Goal: Task Accomplishment & Management: Manage account settings

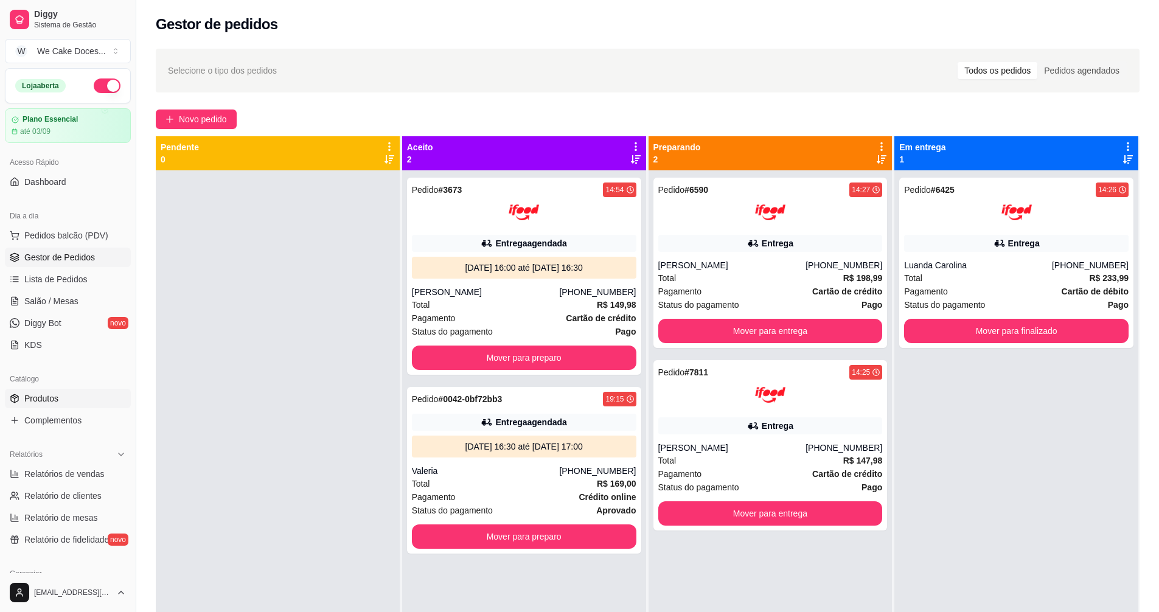
click at [47, 406] on link "Produtos" at bounding box center [68, 398] width 126 height 19
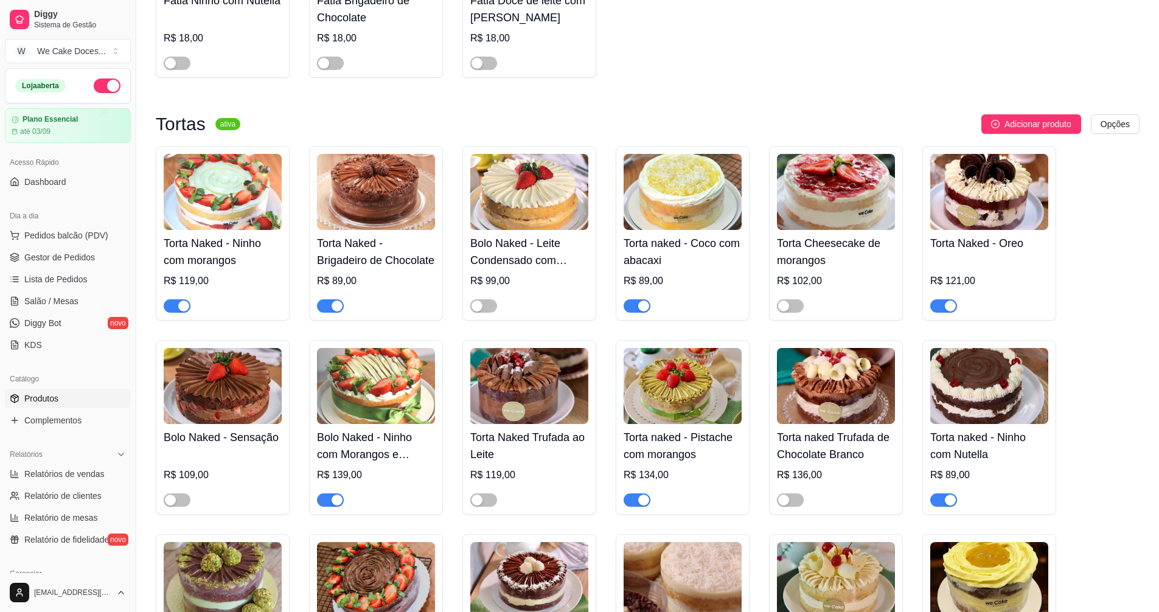
scroll to position [477, 0]
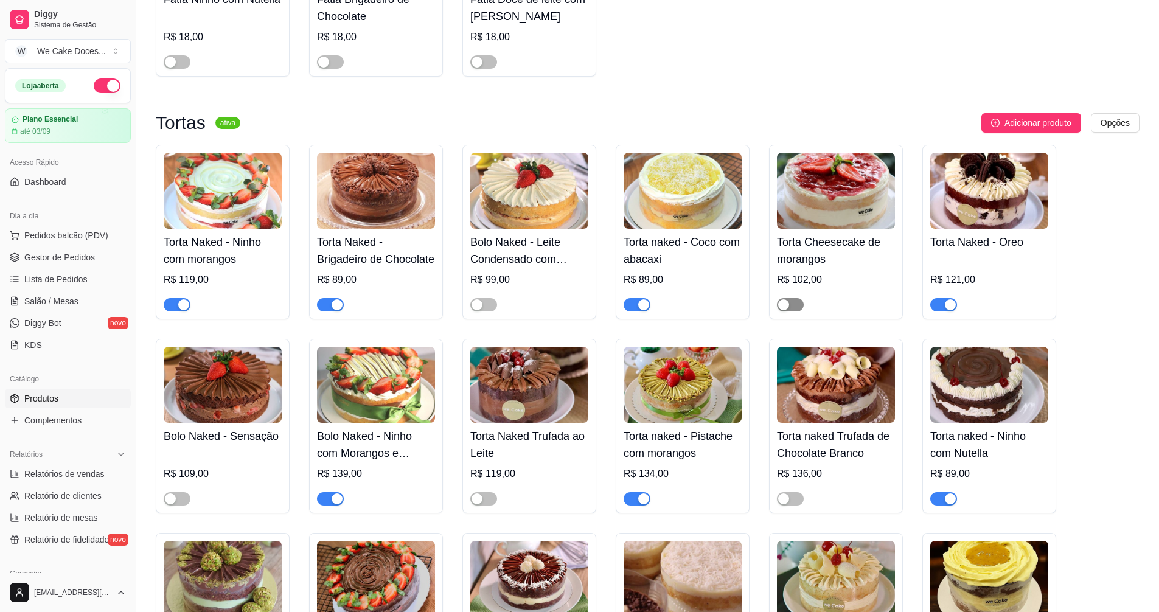
click at [797, 307] on span "button" at bounding box center [790, 304] width 27 height 13
click at [942, 305] on button "button" at bounding box center [943, 304] width 27 height 13
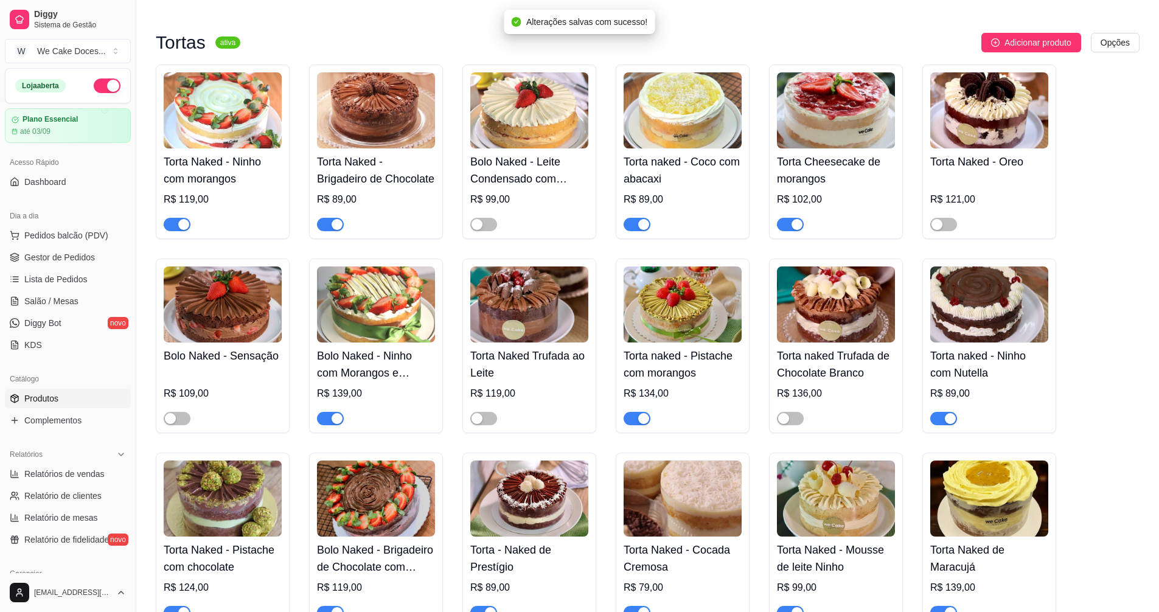
scroll to position [559, 0]
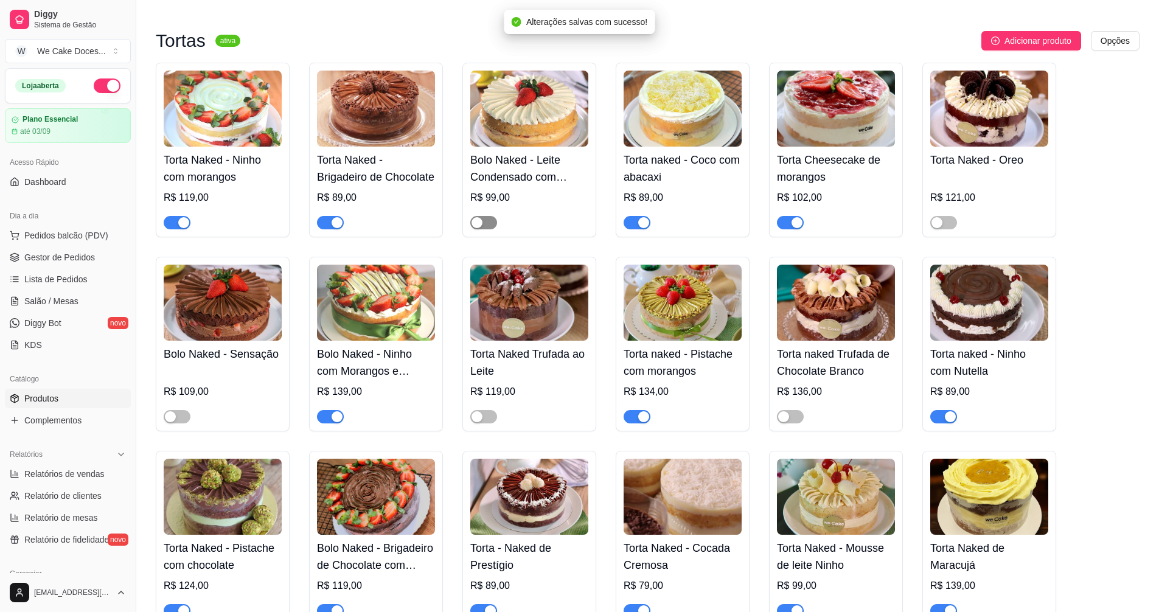
click at [488, 228] on span "button" at bounding box center [483, 222] width 27 height 13
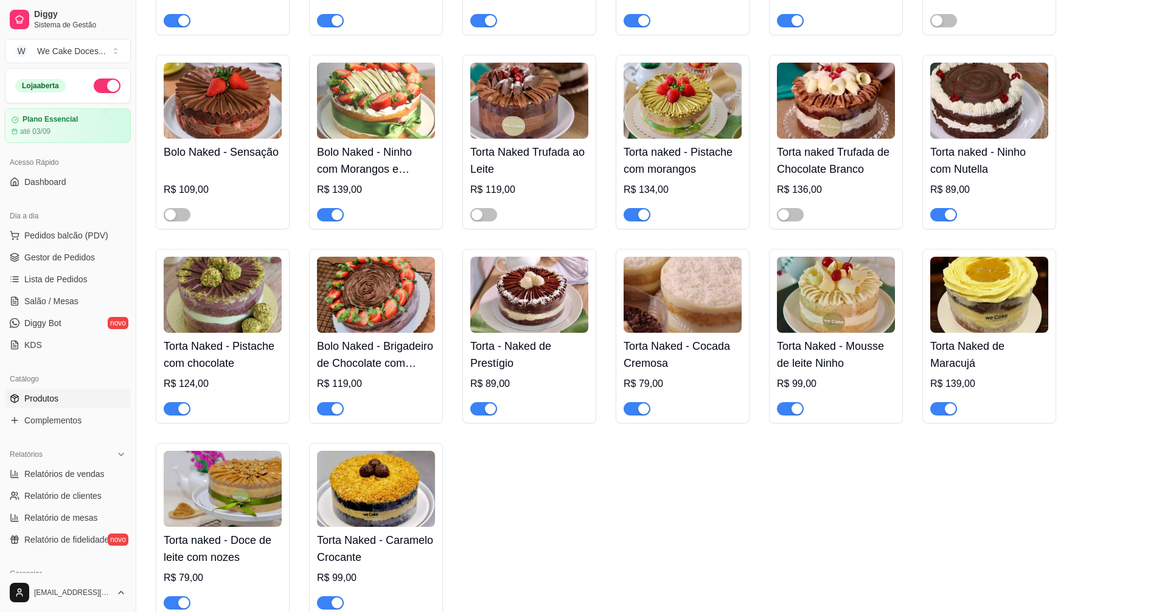
scroll to position [762, 0]
click at [940, 414] on span "button" at bounding box center [943, 407] width 27 height 13
click at [44, 251] on span "Gestor de Pedidos" at bounding box center [59, 257] width 71 height 12
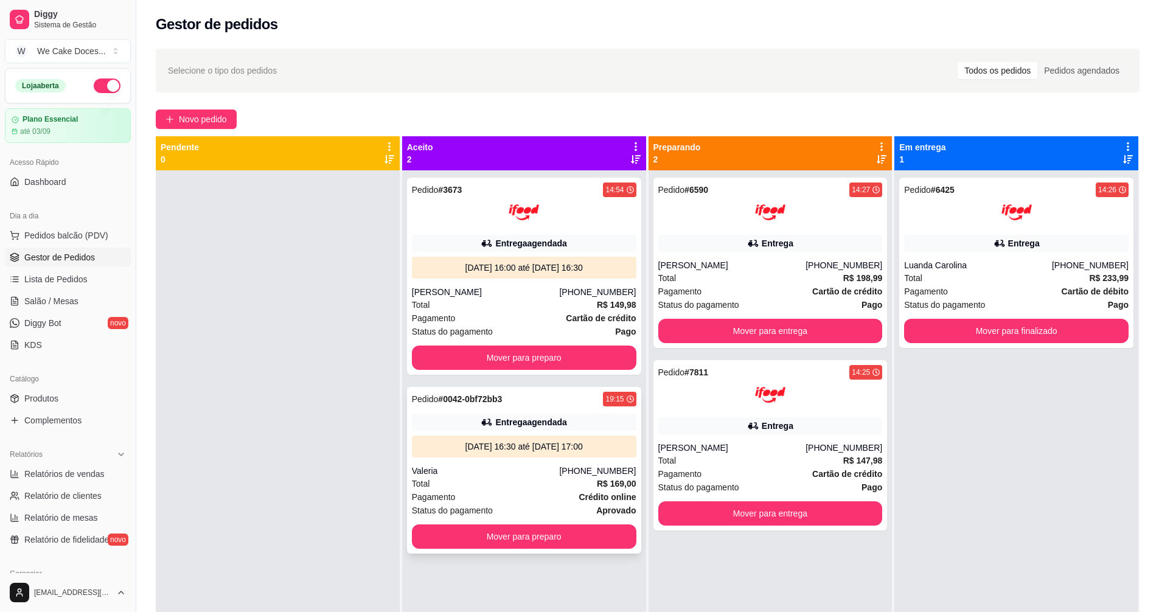
click at [580, 423] on div "Entrega agendada" at bounding box center [524, 422] width 224 height 17
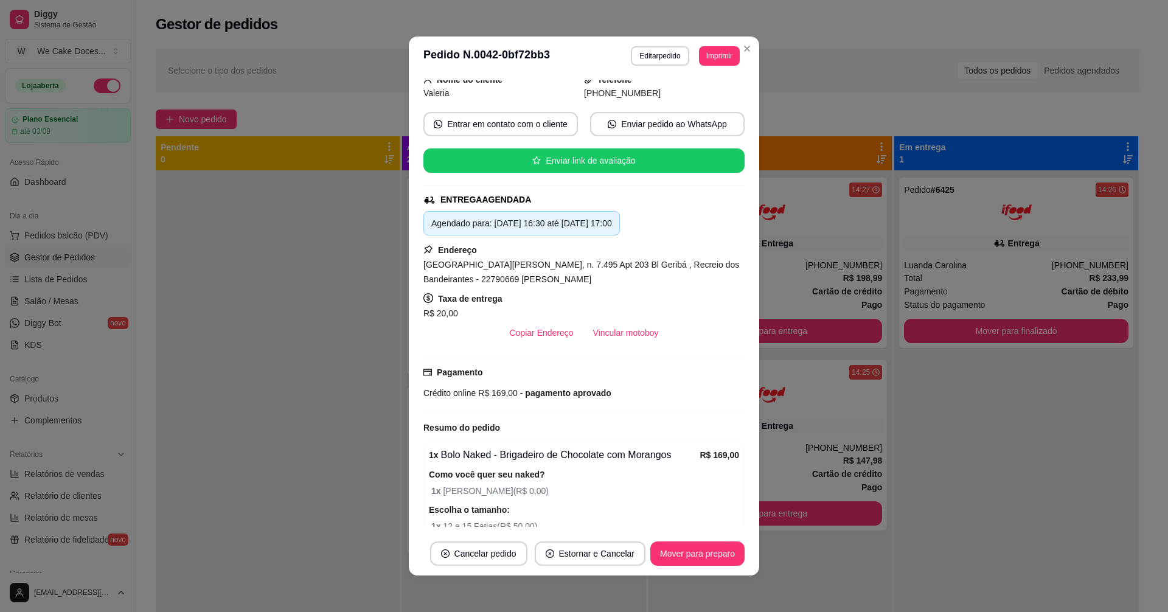
scroll to position [235, 0]
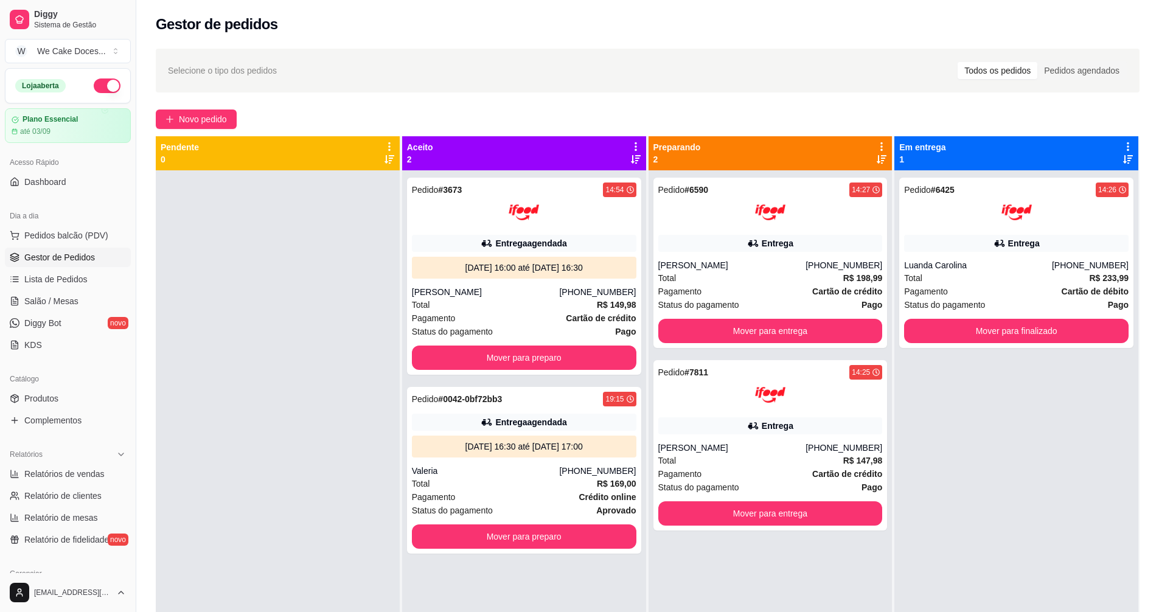
click at [271, 326] on div at bounding box center [278, 476] width 244 height 612
click at [547, 293] on div "[PERSON_NAME]" at bounding box center [486, 292] width 148 height 12
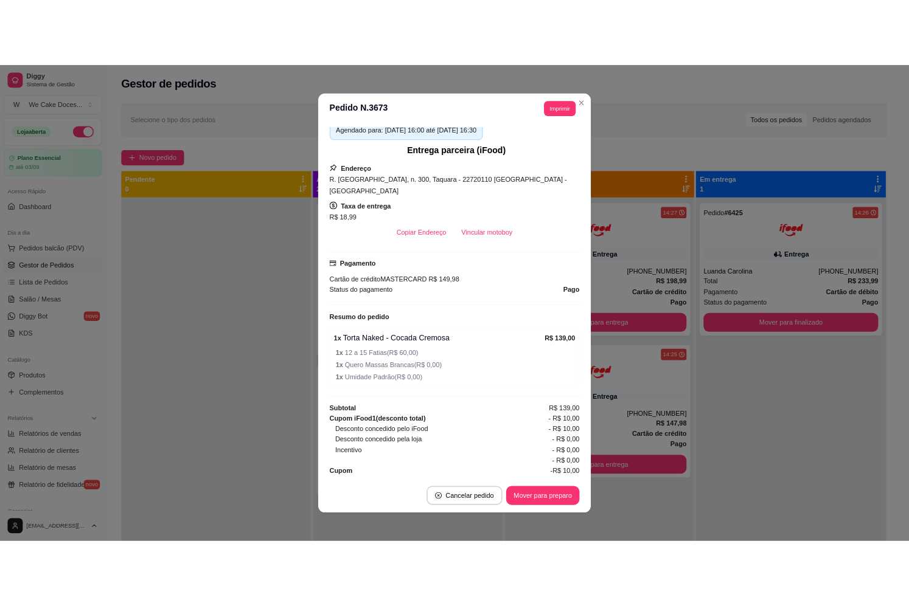
scroll to position [0, 0]
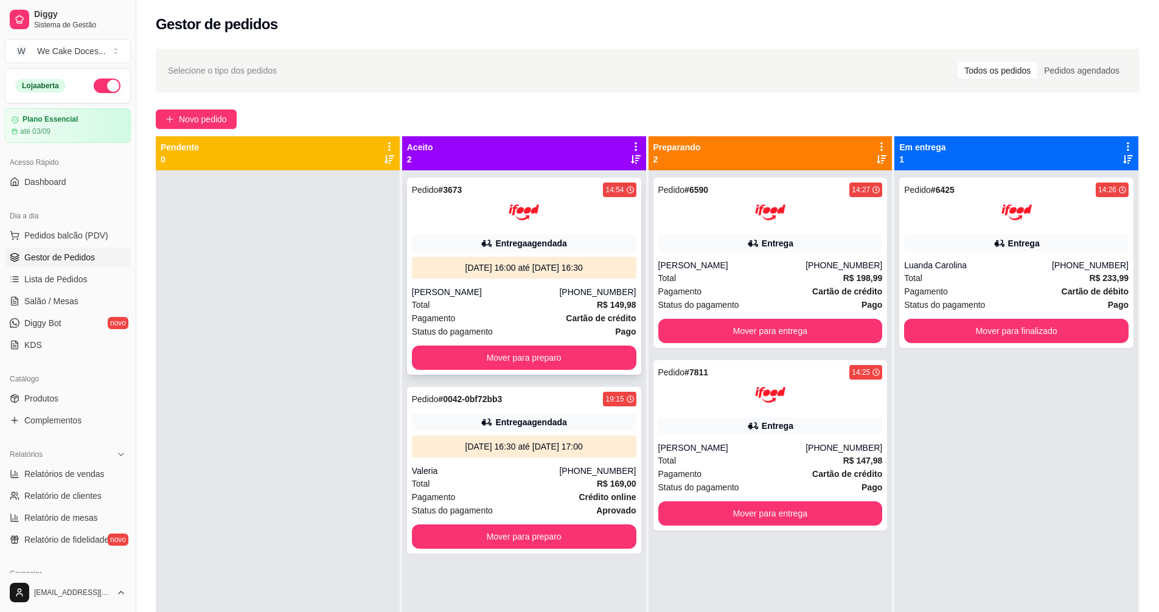
click at [515, 321] on div "Pagamento Cartão de crédito" at bounding box center [524, 317] width 224 height 13
click at [739, 455] on div "Total R$ 147,98" at bounding box center [770, 460] width 224 height 13
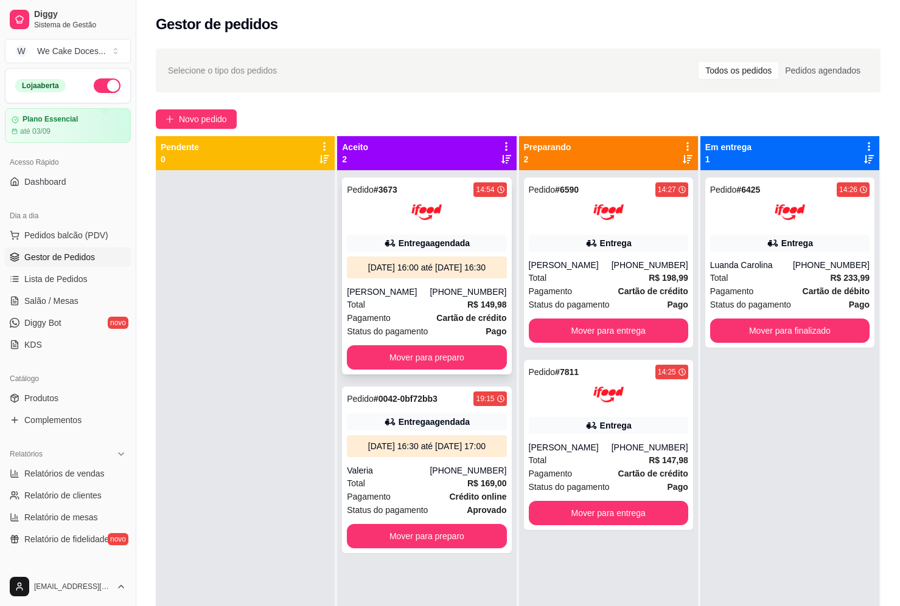
click at [426, 297] on div "Pedido # 3673 14:54 Entrega agendada [DATE] 16:00 até [DATE] 16:30 [PERSON_NAME…" at bounding box center [426, 276] width 169 height 197
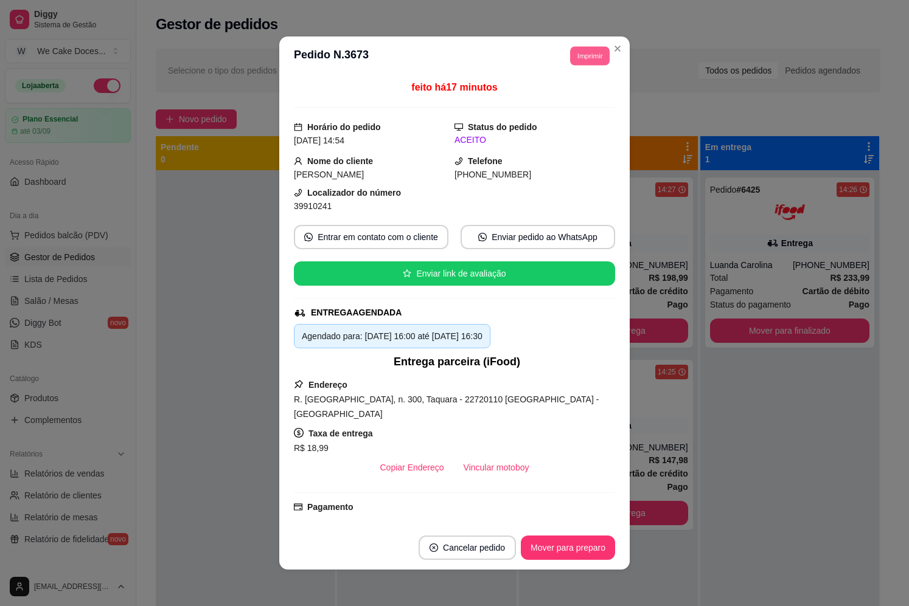
click at [589, 57] on button "Imprimir" at bounding box center [590, 55] width 40 height 19
click at [572, 124] on button "IMPRESSORA" at bounding box center [561, 122] width 85 height 19
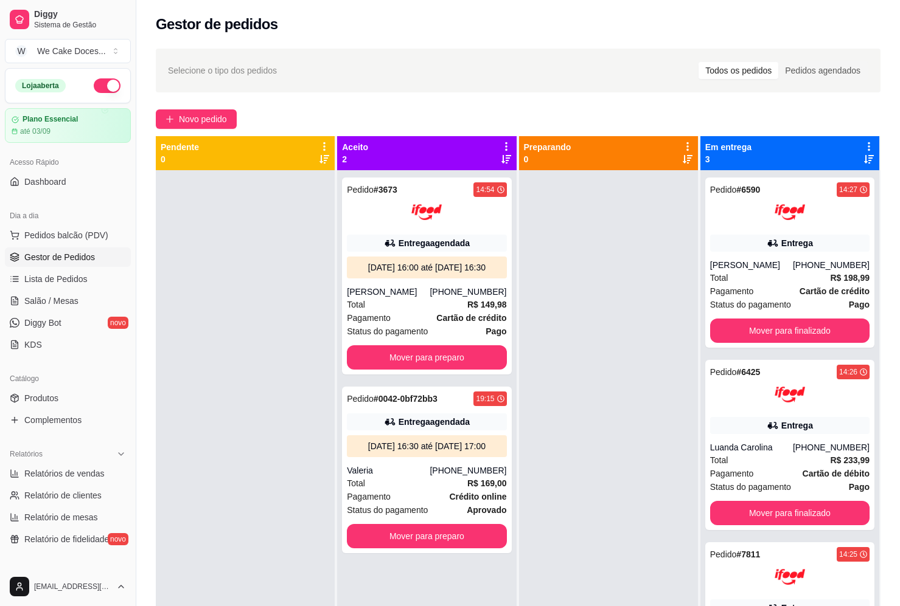
click at [225, 238] on div at bounding box center [245, 473] width 179 height 606
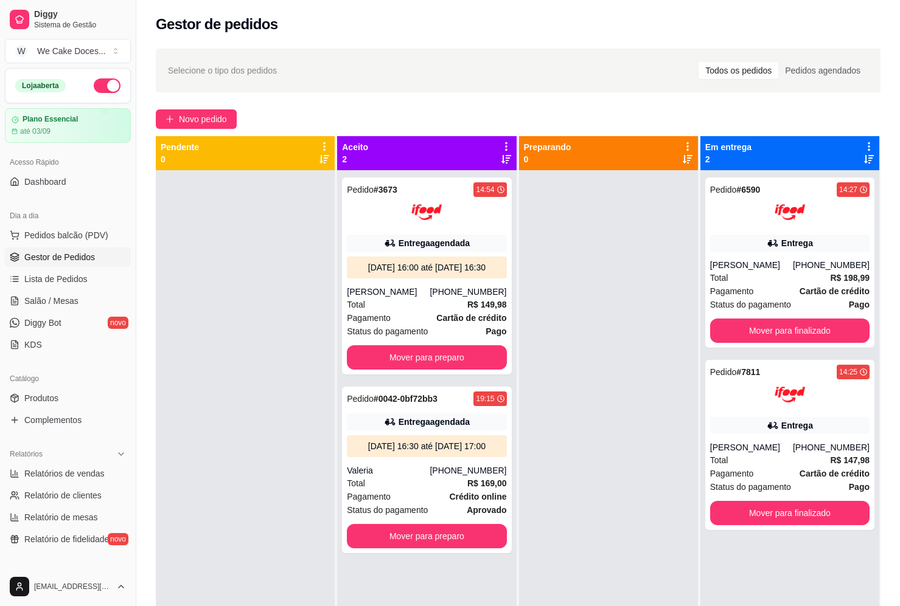
click at [224, 46] on div "Selecione o tipo dos pedidos Todos os pedidos Pedidos agendados Novo pedido Pen…" at bounding box center [517, 399] width 763 height 716
